Goal: Task Accomplishment & Management: Complete application form

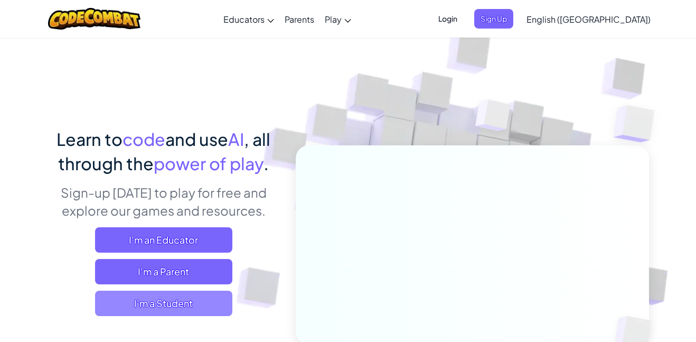
click at [229, 305] on span "I'm a Student" at bounding box center [163, 302] width 137 height 25
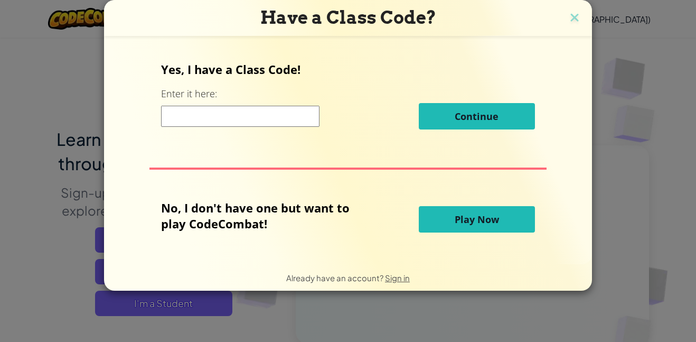
click at [488, 218] on span "Play Now" at bounding box center [477, 219] width 44 height 13
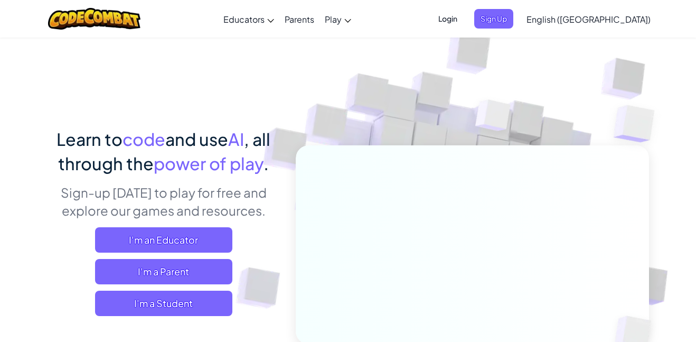
click at [464, 25] on span "Login" at bounding box center [448, 19] width 32 height 20
